Goal: Information Seeking & Learning: Learn about a topic

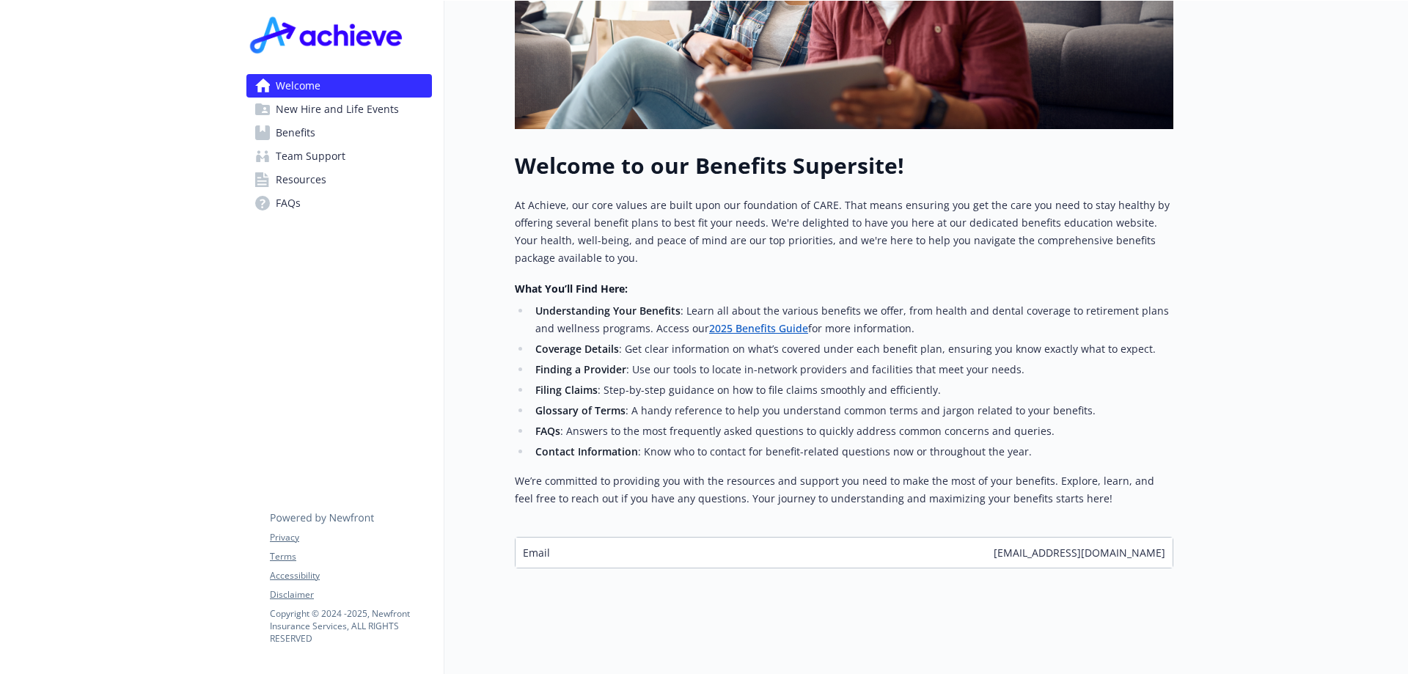
scroll to position [91, 0]
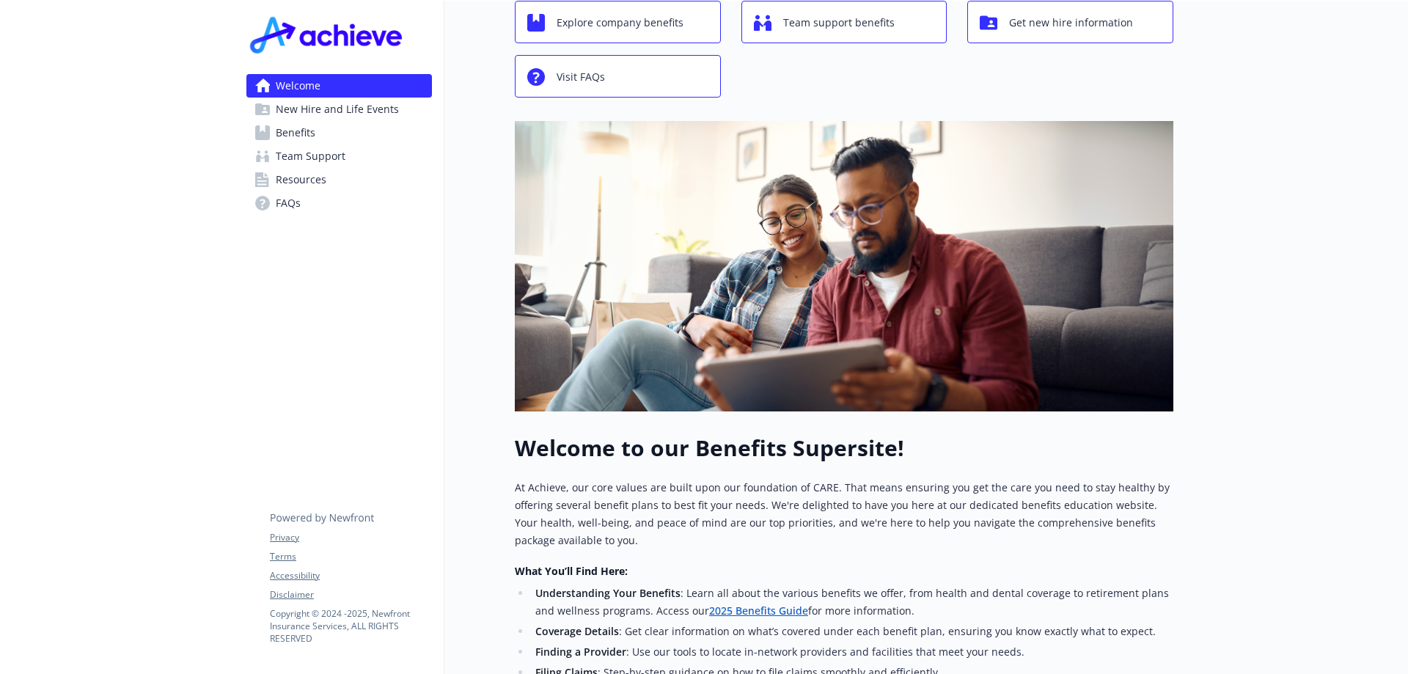
click at [293, 134] on span "Benefits" at bounding box center [296, 132] width 40 height 23
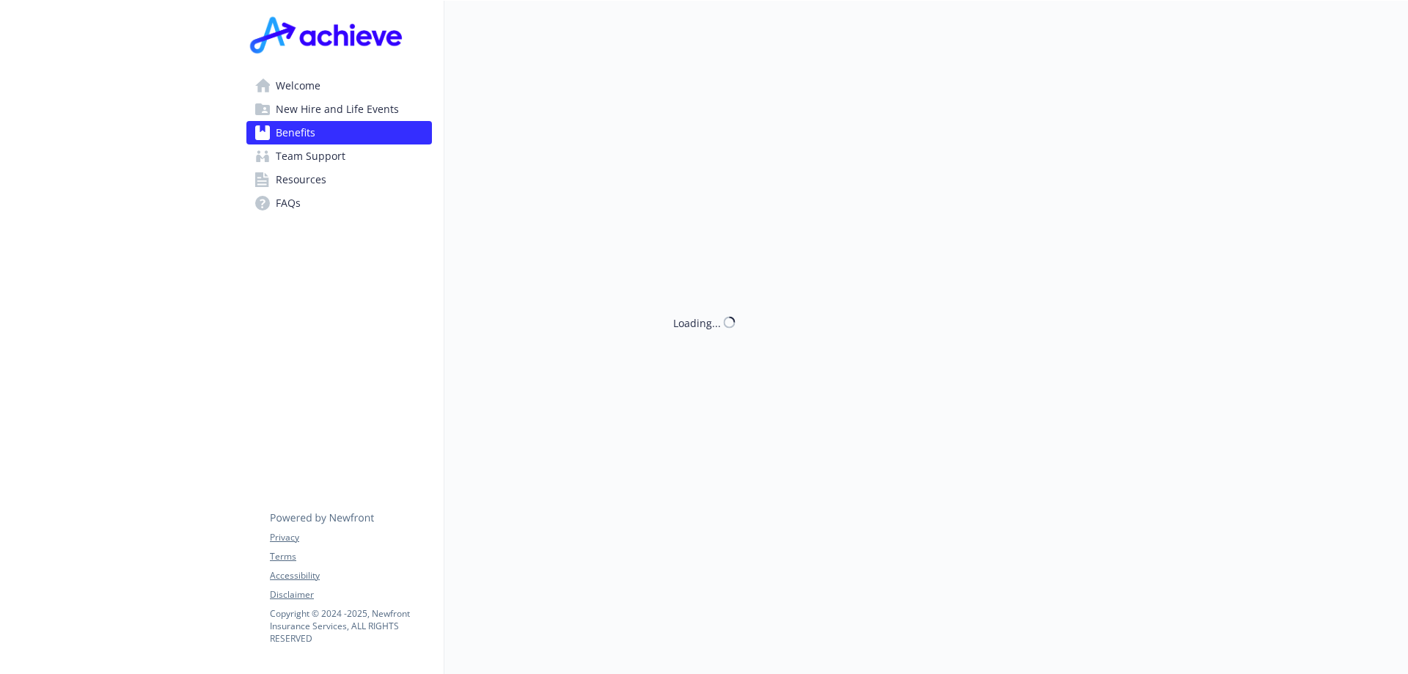
scroll to position [91, 0]
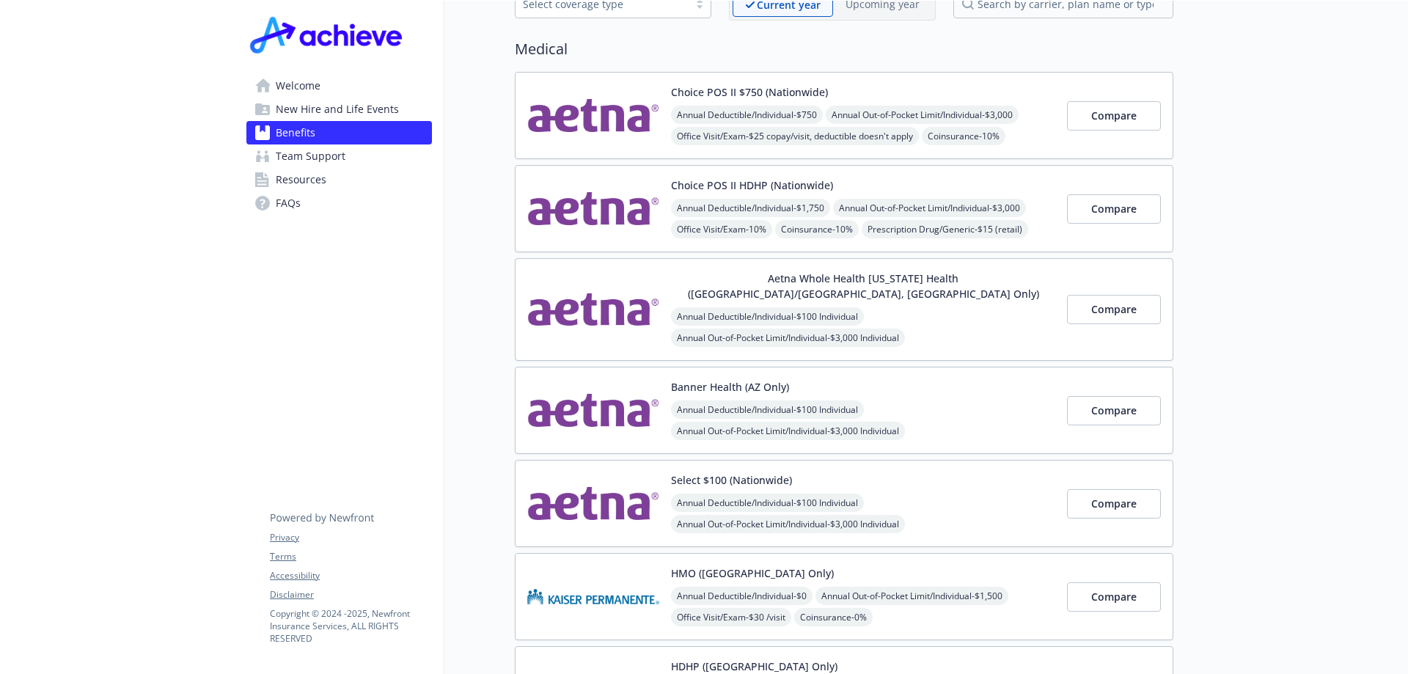
click at [309, 180] on span "Resources" at bounding box center [301, 179] width 51 height 23
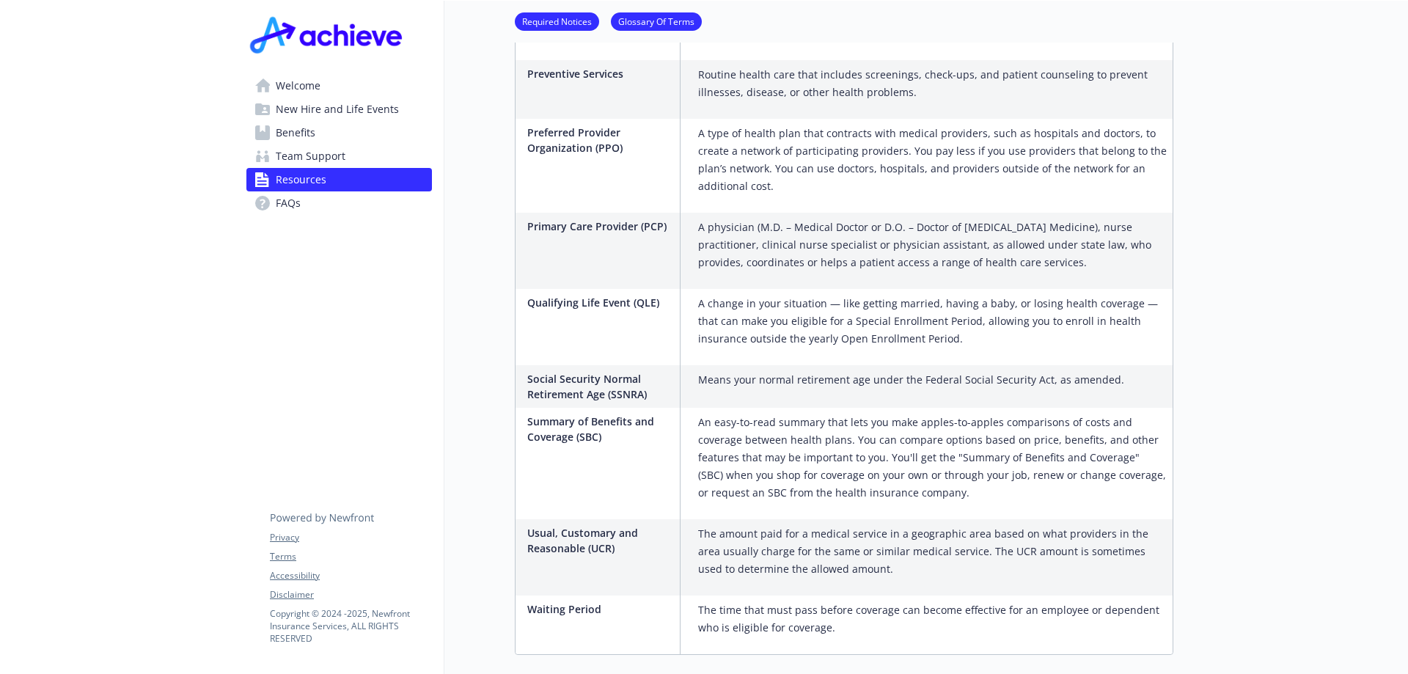
scroll to position [2664, 0]
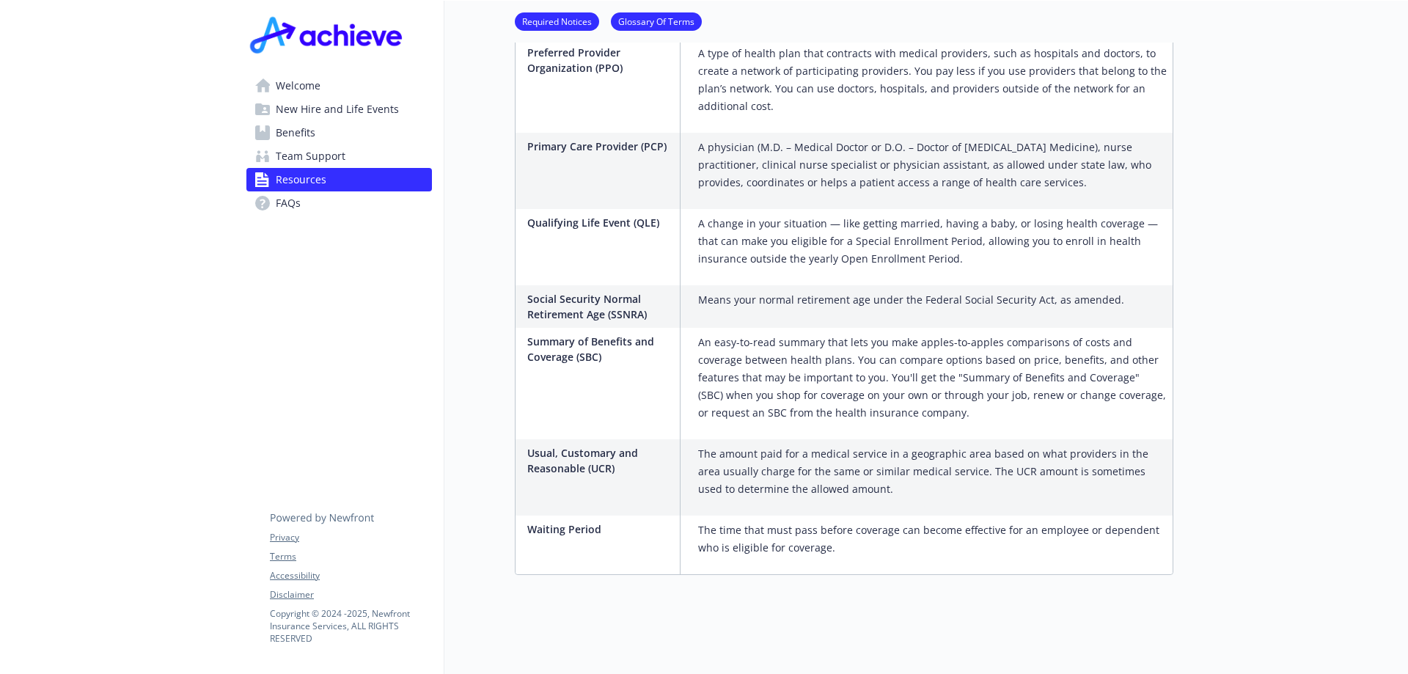
click at [316, 82] on span "Welcome" at bounding box center [298, 85] width 45 height 23
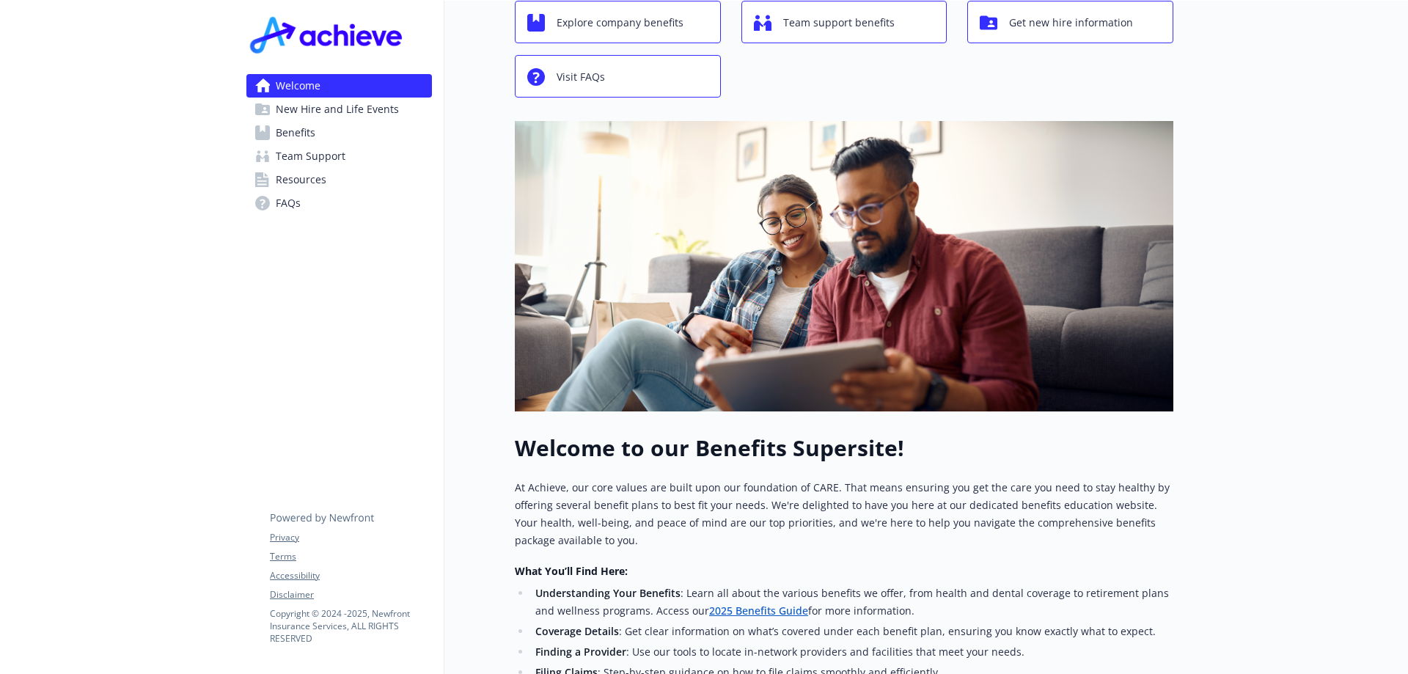
scroll to position [18, 0]
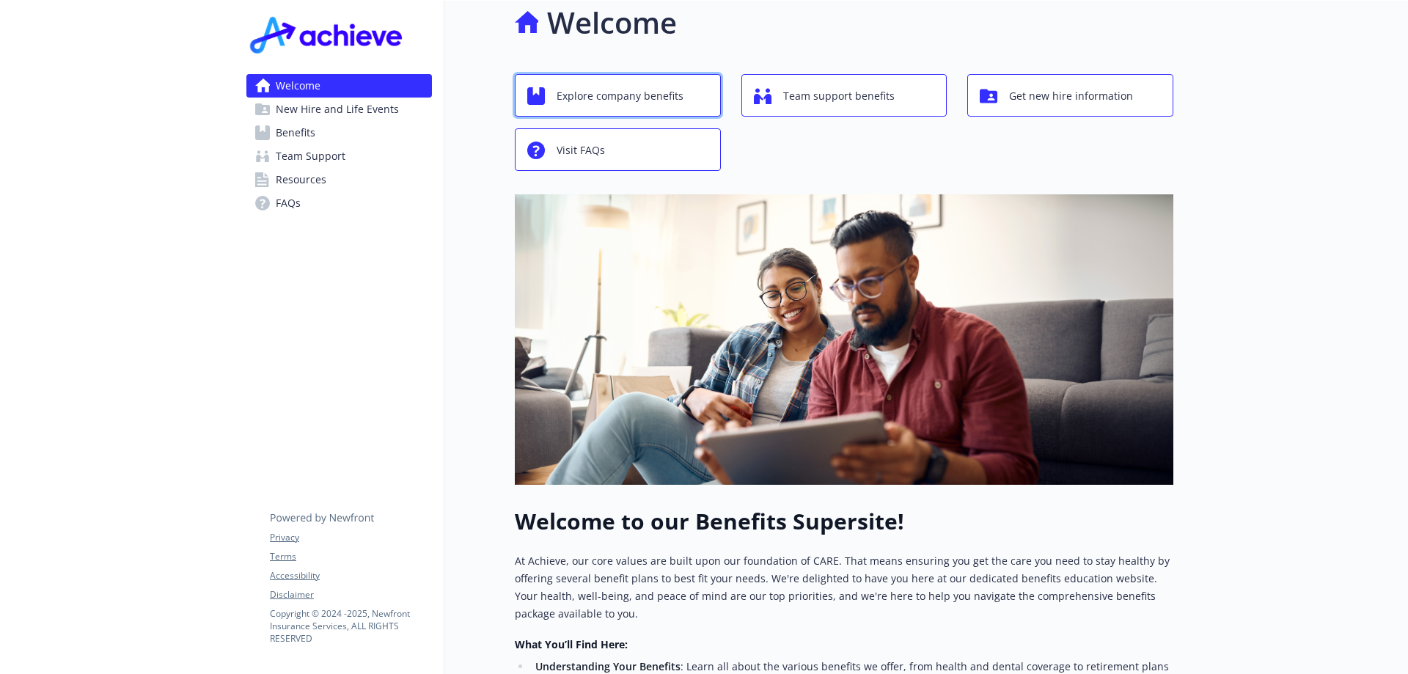
click at [595, 103] on span "Explore company benefits" at bounding box center [620, 96] width 127 height 28
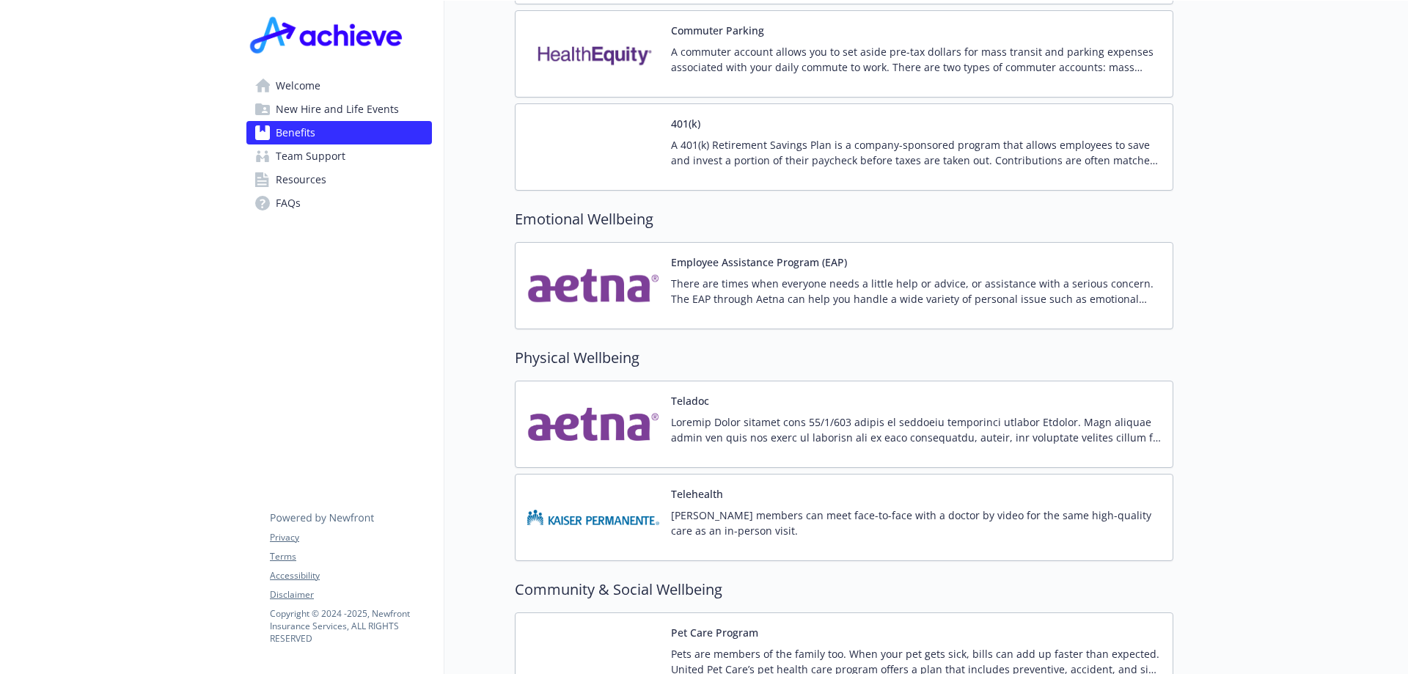
scroll to position [2363, 0]
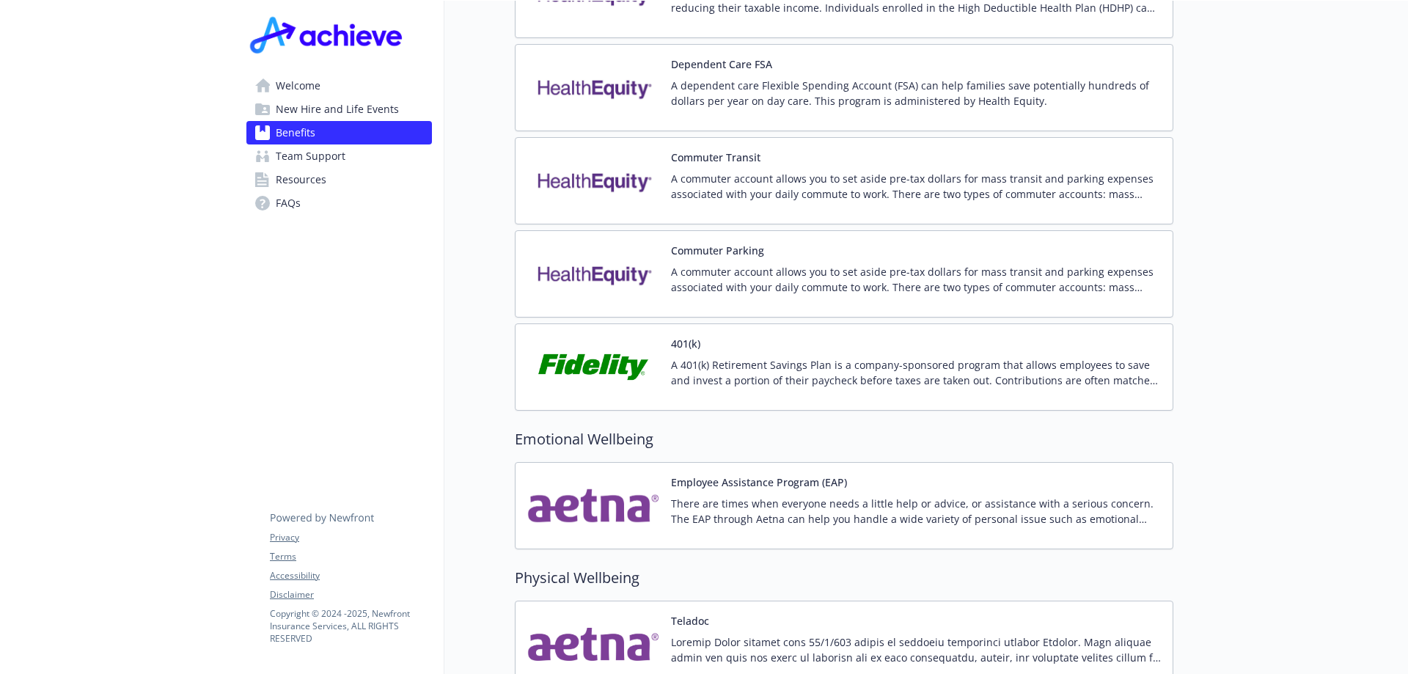
click at [560, 357] on img at bounding box center [593, 367] width 132 height 62
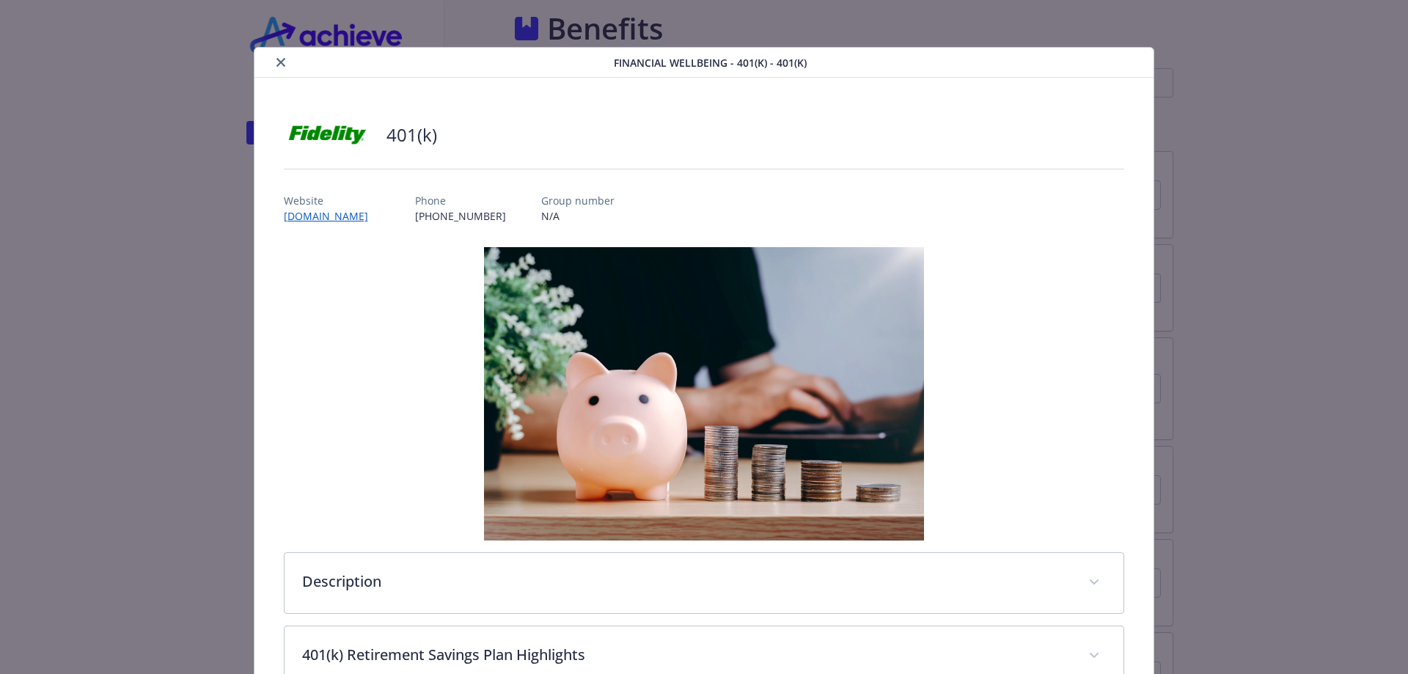
scroll to position [2363, 0]
